Goal: Information Seeking & Learning: Compare options

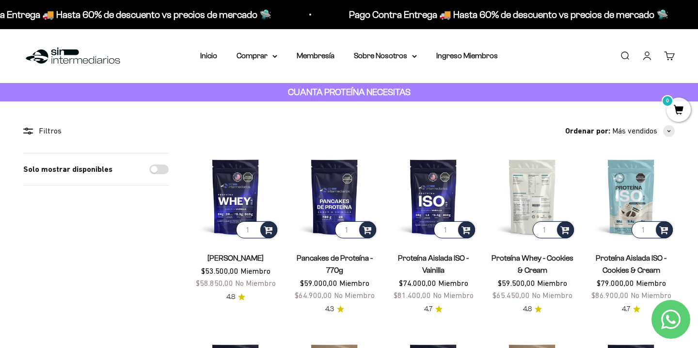
click at [528, 198] on img at bounding box center [532, 196] width 87 height 87
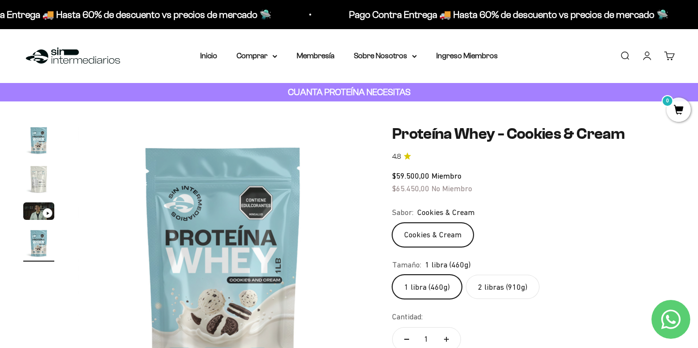
click at [31, 171] on img "Ir al artículo 2" at bounding box center [38, 178] width 31 height 31
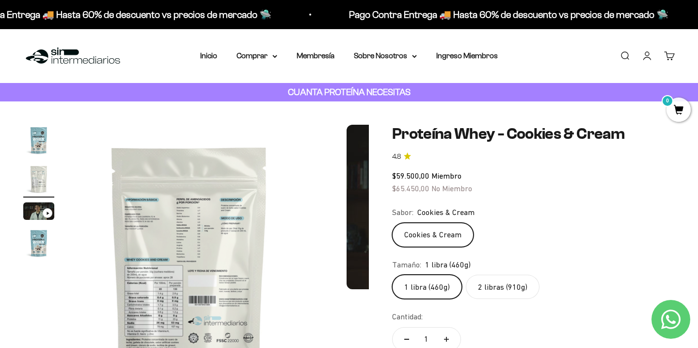
scroll to position [0, 303]
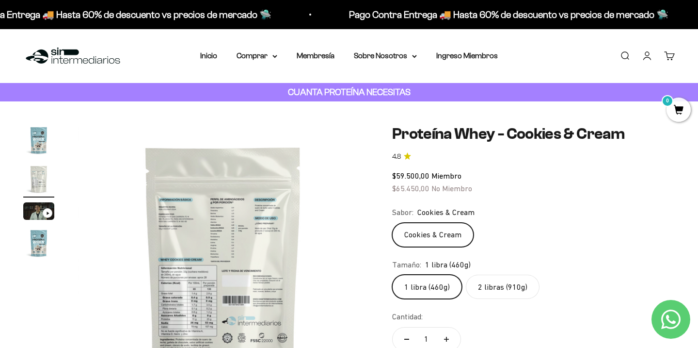
click at [175, 220] on img at bounding box center [223, 270] width 291 height 291
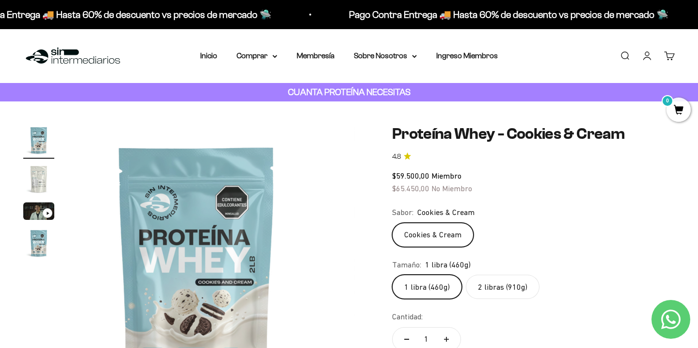
scroll to position [0, 0]
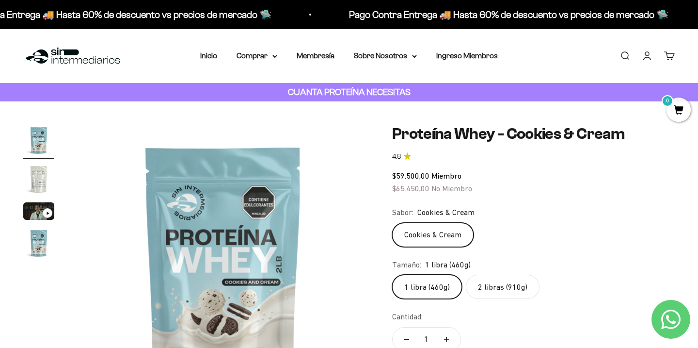
click at [32, 171] on img "Ir al artículo 2" at bounding box center [38, 178] width 31 height 31
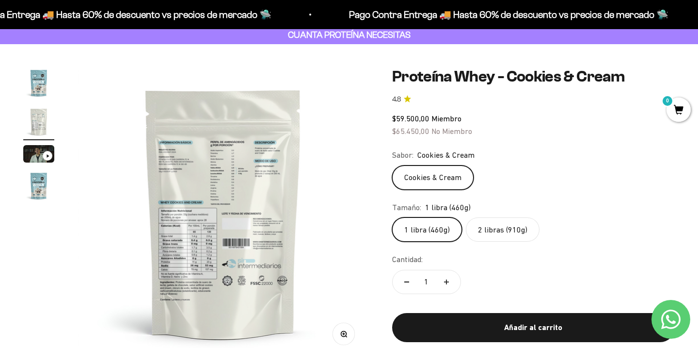
scroll to position [88, 0]
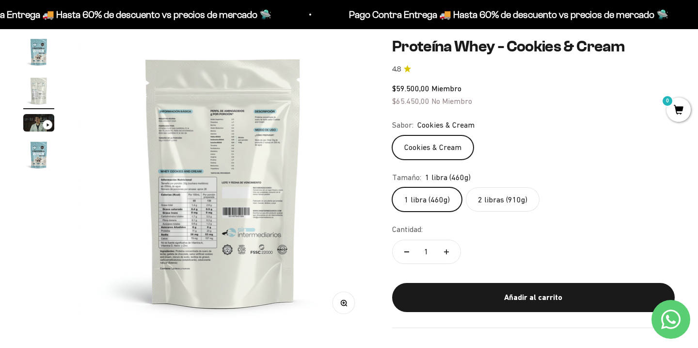
click at [348, 305] on button "Zoom" at bounding box center [344, 303] width 22 height 22
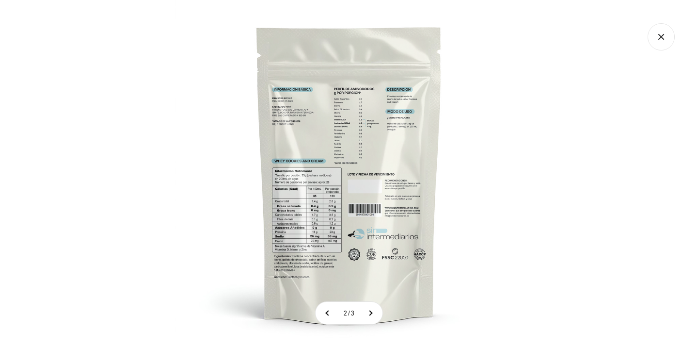
click at [316, 260] on img at bounding box center [350, 174] width 348 height 348
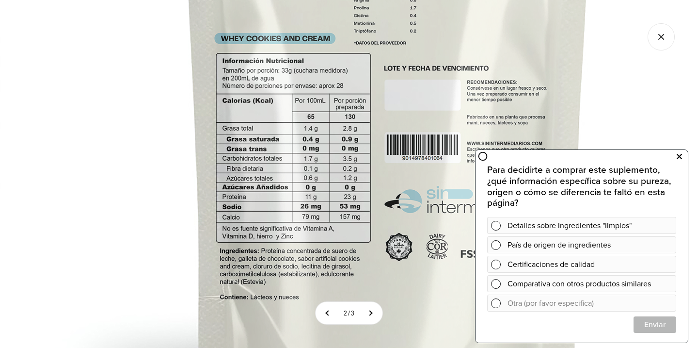
click at [684, 160] on button at bounding box center [679, 157] width 17 height 16
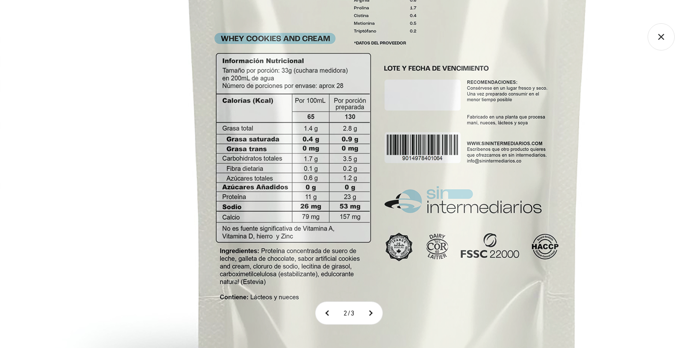
click at [665, 51] on img at bounding box center [388, 68] width 776 height 776
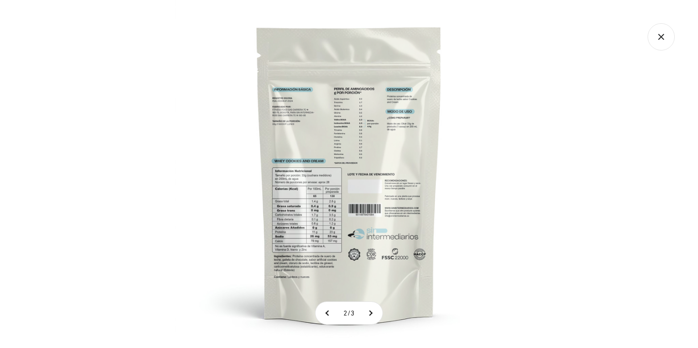
click at [660, 37] on icon "Cerrar galería" at bounding box center [660, 36] width 5 height 5
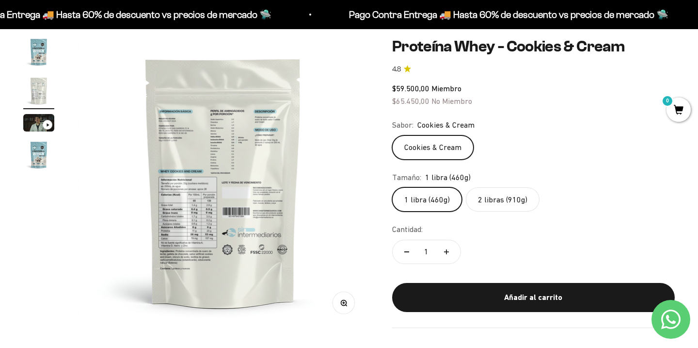
click at [223, 202] on img at bounding box center [223, 181] width 291 height 291
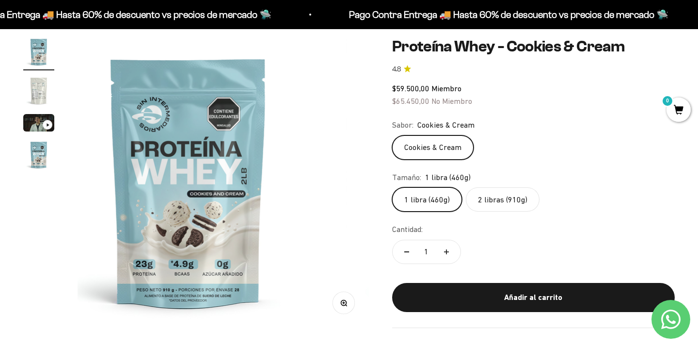
scroll to position [0, 0]
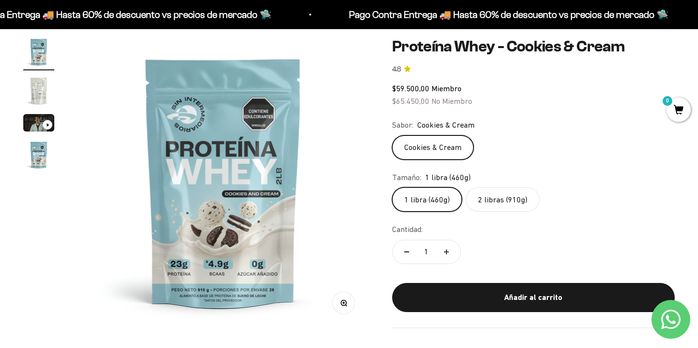
click at [43, 100] on img "Ir al artículo 2" at bounding box center [38, 90] width 31 height 31
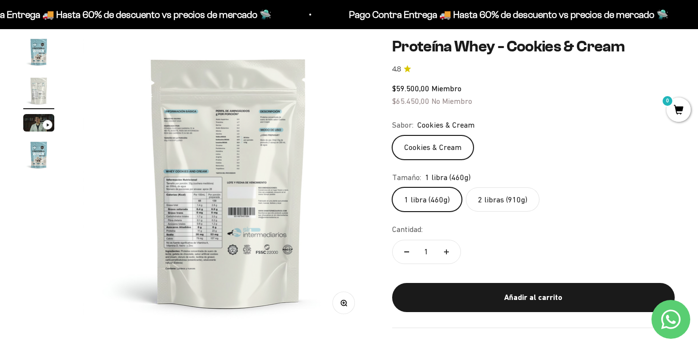
scroll to position [0, 303]
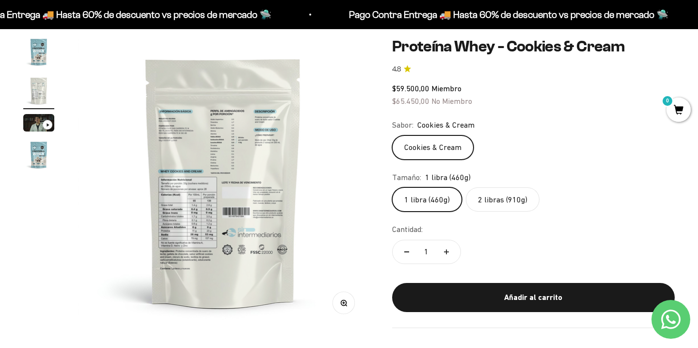
click at [343, 302] on icon "button" at bounding box center [343, 302] width 2 height 2
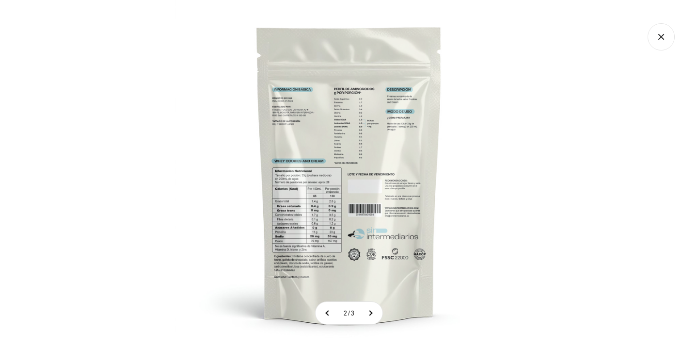
click at [319, 207] on img at bounding box center [350, 174] width 348 height 348
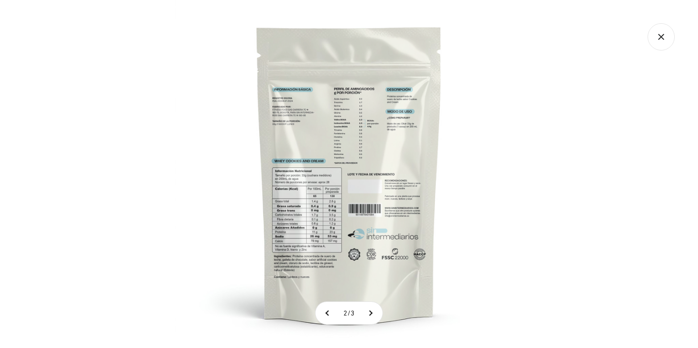
click at [398, 103] on img at bounding box center [350, 174] width 348 height 348
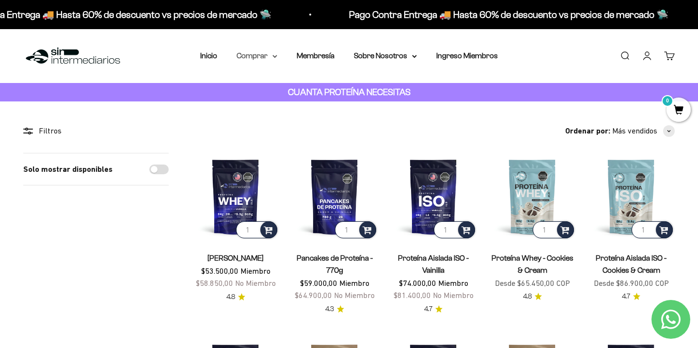
click at [275, 57] on icon at bounding box center [275, 56] width 4 height 2
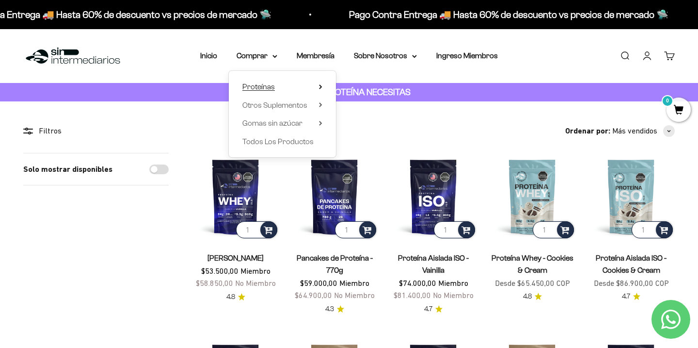
click at [274, 85] on span "Proteínas" at bounding box center [258, 86] width 32 height 8
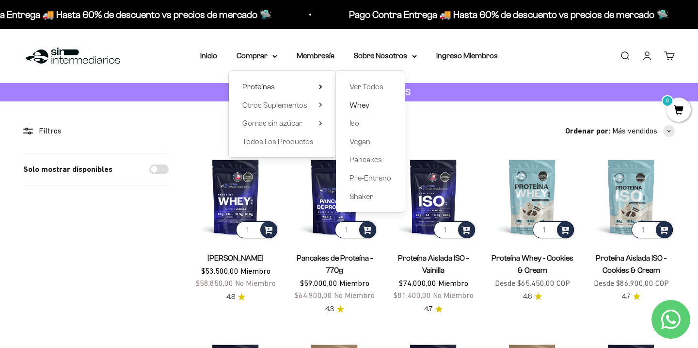
click at [364, 105] on span "Whey" at bounding box center [360, 105] width 20 height 8
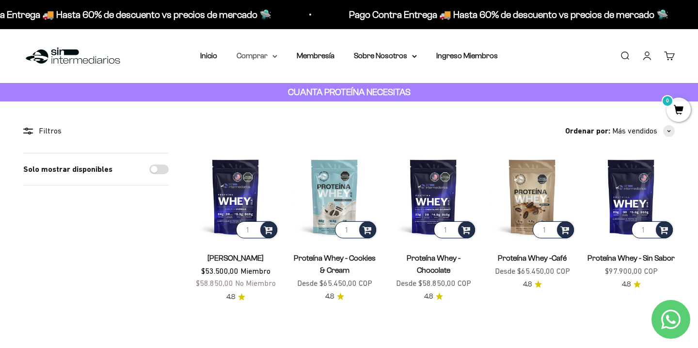
click at [272, 58] on summary "Comprar" at bounding box center [257, 55] width 41 height 13
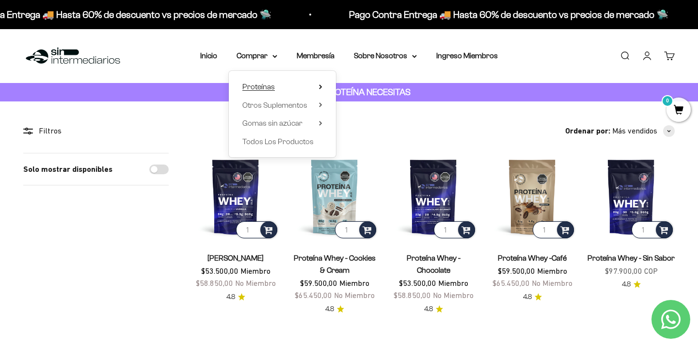
click at [286, 87] on summary "Proteínas" at bounding box center [282, 86] width 80 height 13
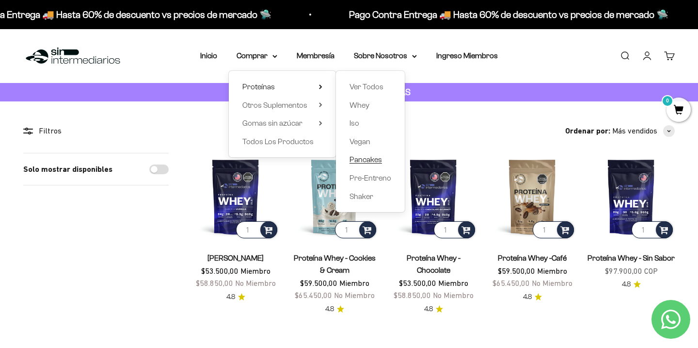
click at [366, 159] on span "Pancakes" at bounding box center [366, 159] width 32 height 8
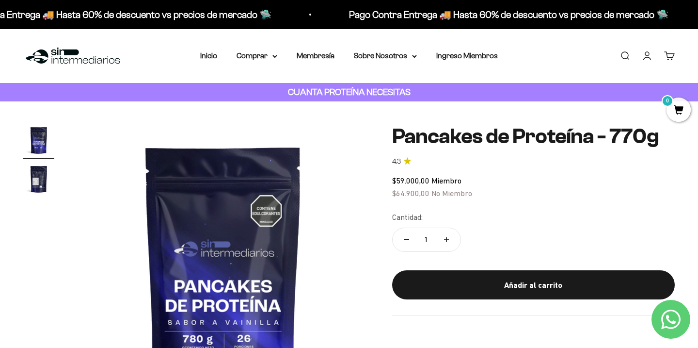
click at [38, 178] on img "Ir al artículo 2" at bounding box center [38, 178] width 31 height 31
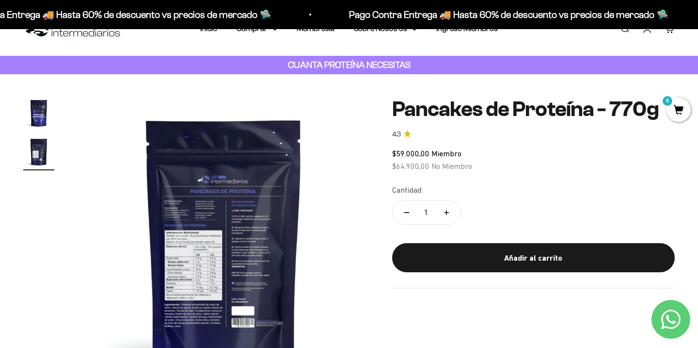
scroll to position [28, 0]
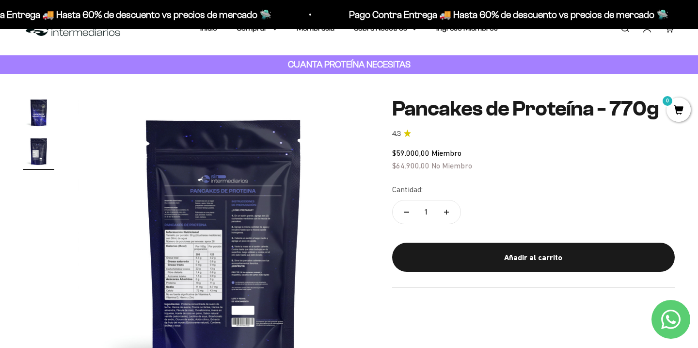
click at [194, 214] on img at bounding box center [223, 242] width 291 height 291
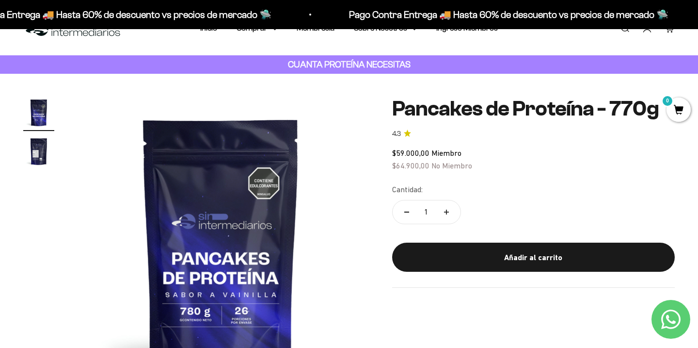
scroll to position [0, 0]
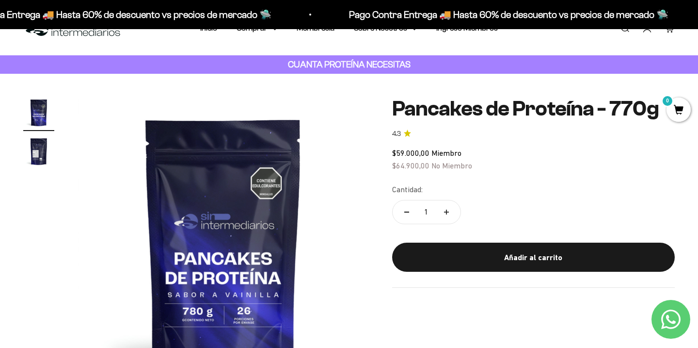
click at [270, 221] on img at bounding box center [223, 242] width 291 height 291
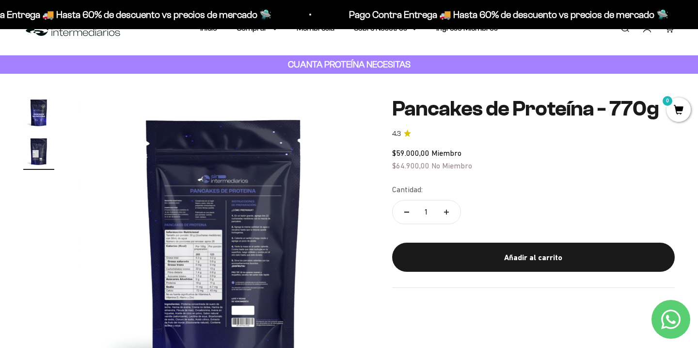
scroll to position [107, 0]
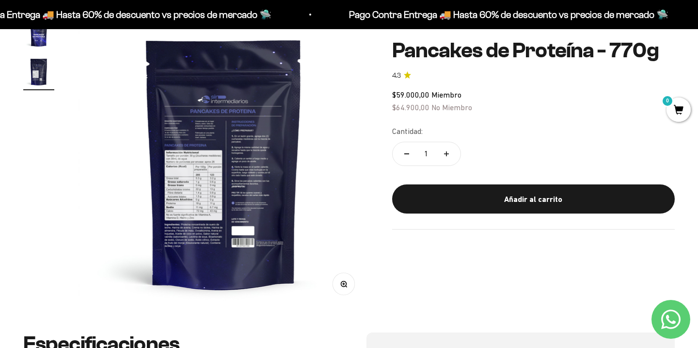
click at [345, 286] on icon "button" at bounding box center [343, 283] width 7 height 7
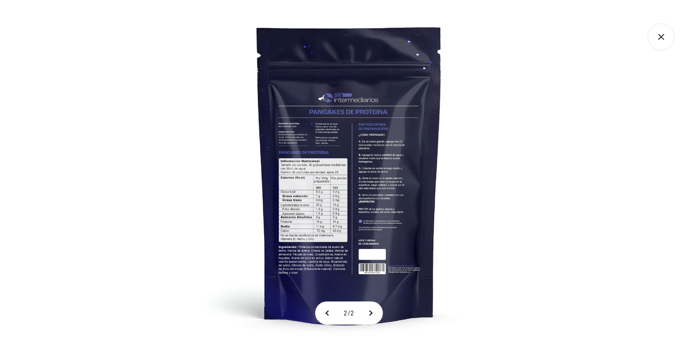
click at [319, 129] on img at bounding box center [350, 174] width 348 height 348
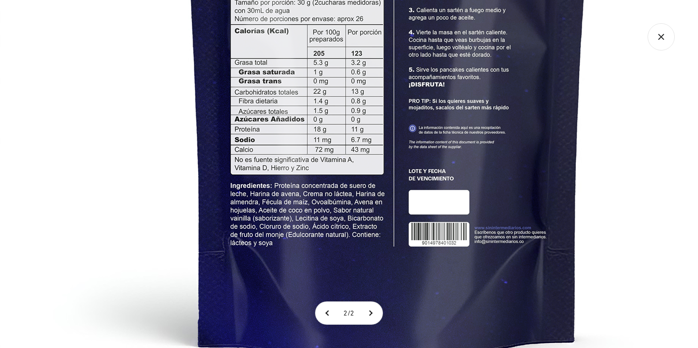
click at [670, 38] on icon "Cerrar galería" at bounding box center [661, 36] width 27 height 27
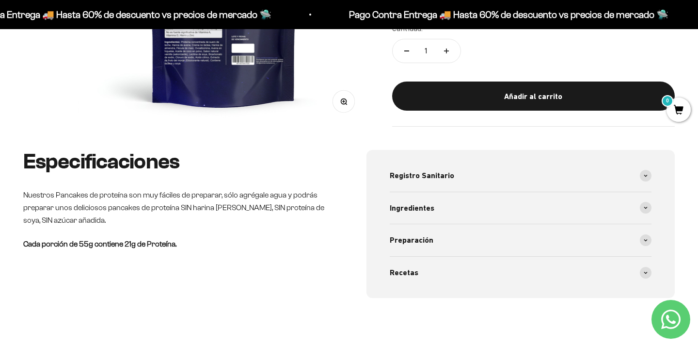
scroll to position [326, 0]
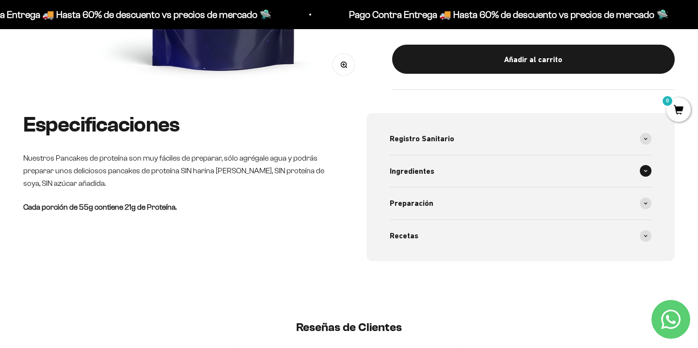
click at [411, 184] on div "Ingredientes" at bounding box center [521, 171] width 262 height 32
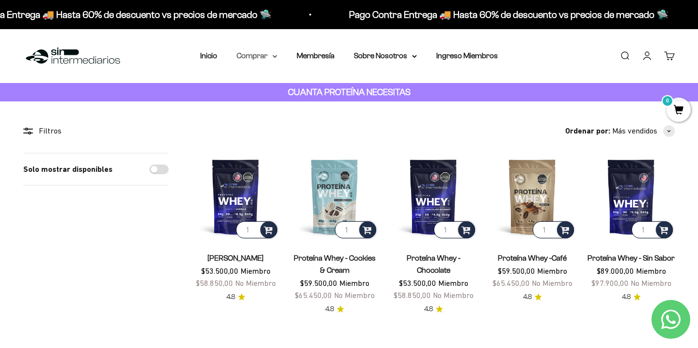
click at [275, 56] on icon at bounding box center [274, 56] width 5 height 3
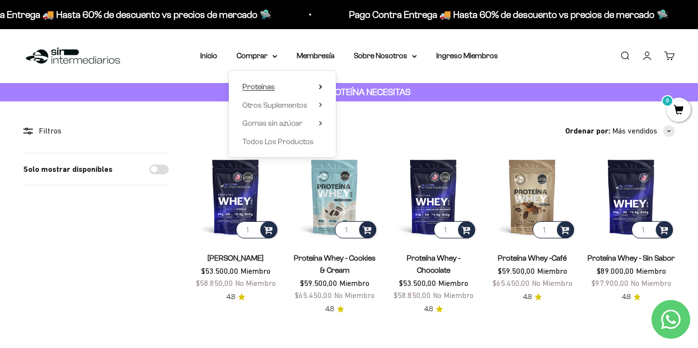
click at [320, 88] on icon at bounding box center [320, 87] width 2 height 4
click at [322, 104] on icon at bounding box center [320, 104] width 3 height 5
click at [320, 123] on icon at bounding box center [320, 123] width 3 height 5
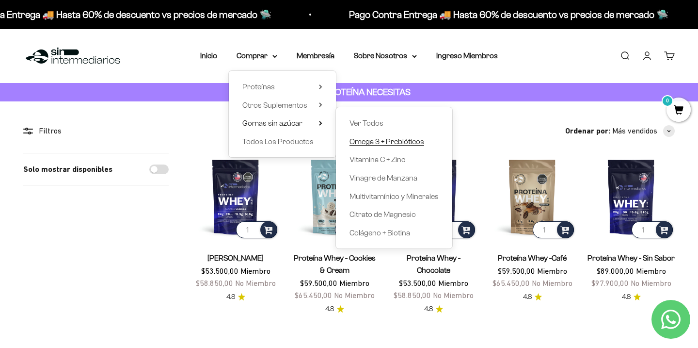
click at [386, 141] on span "Omega 3 + Prebióticos" at bounding box center [387, 141] width 75 height 8
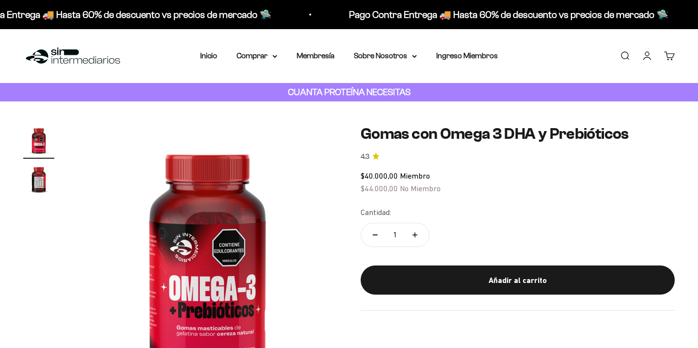
scroll to position [52, 0]
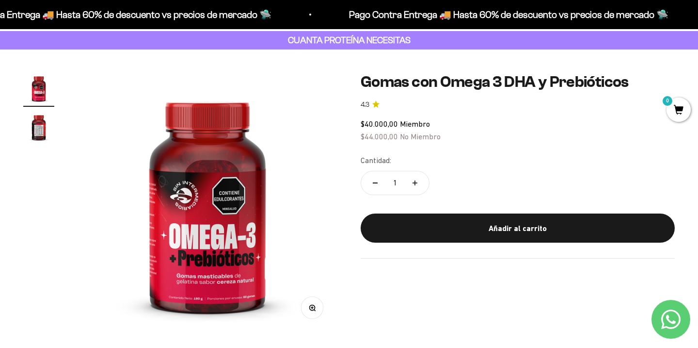
click at [35, 126] on img "Ir al artículo 2" at bounding box center [38, 127] width 31 height 31
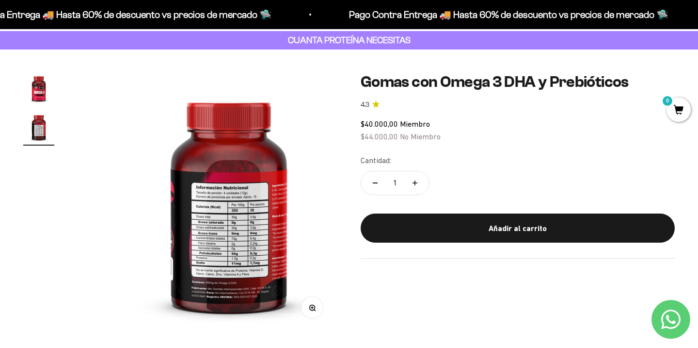
scroll to position [0, 271]
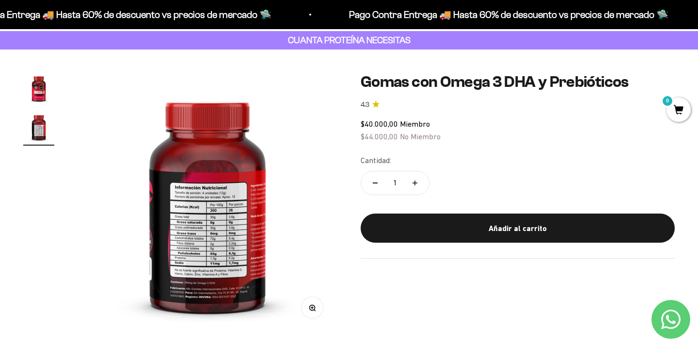
click at [213, 252] on img at bounding box center [208, 203] width 260 height 260
click at [313, 310] on circle "button" at bounding box center [311, 306] width 5 height 5
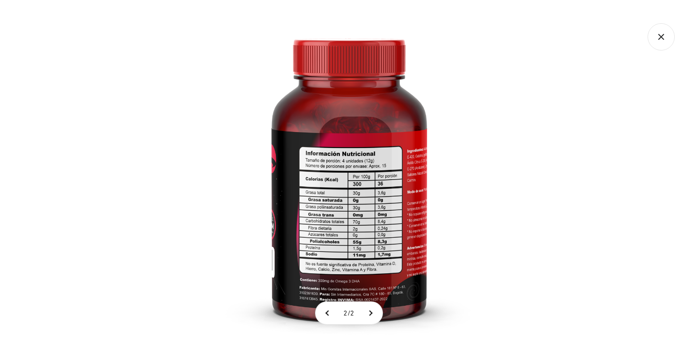
click at [661, 35] on icon "Cerrar galería" at bounding box center [661, 36] width 27 height 27
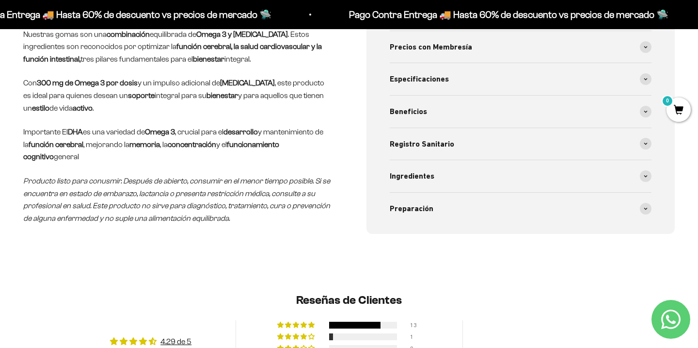
scroll to position [421, 0]
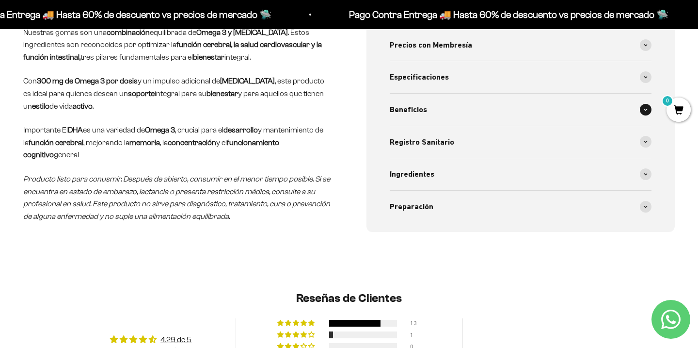
click at [637, 105] on div "Beneficios" at bounding box center [521, 110] width 262 height 32
